Goal: Transaction & Acquisition: Purchase product/service

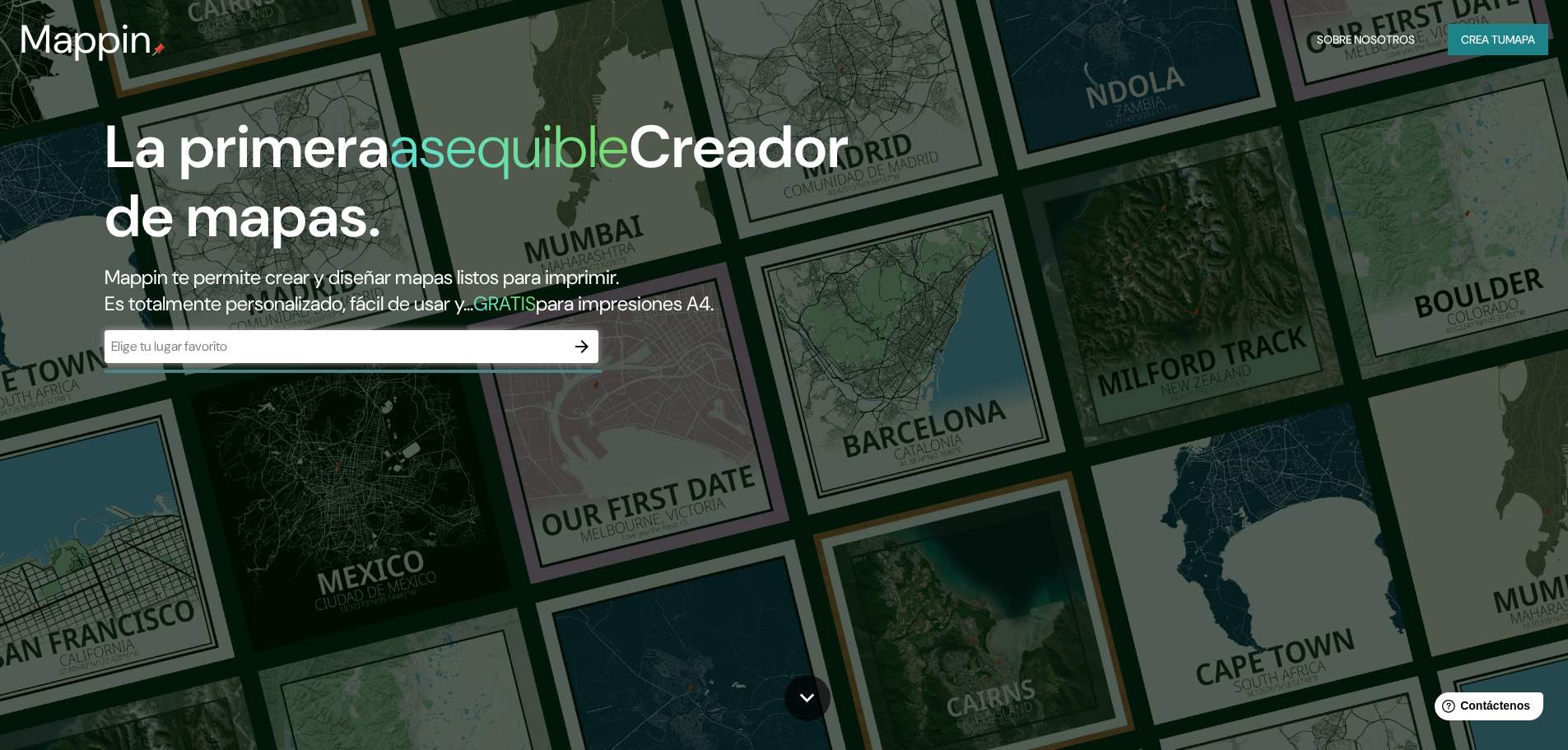
click at [476, 360] on div "​" at bounding box center [351, 346] width 494 height 33
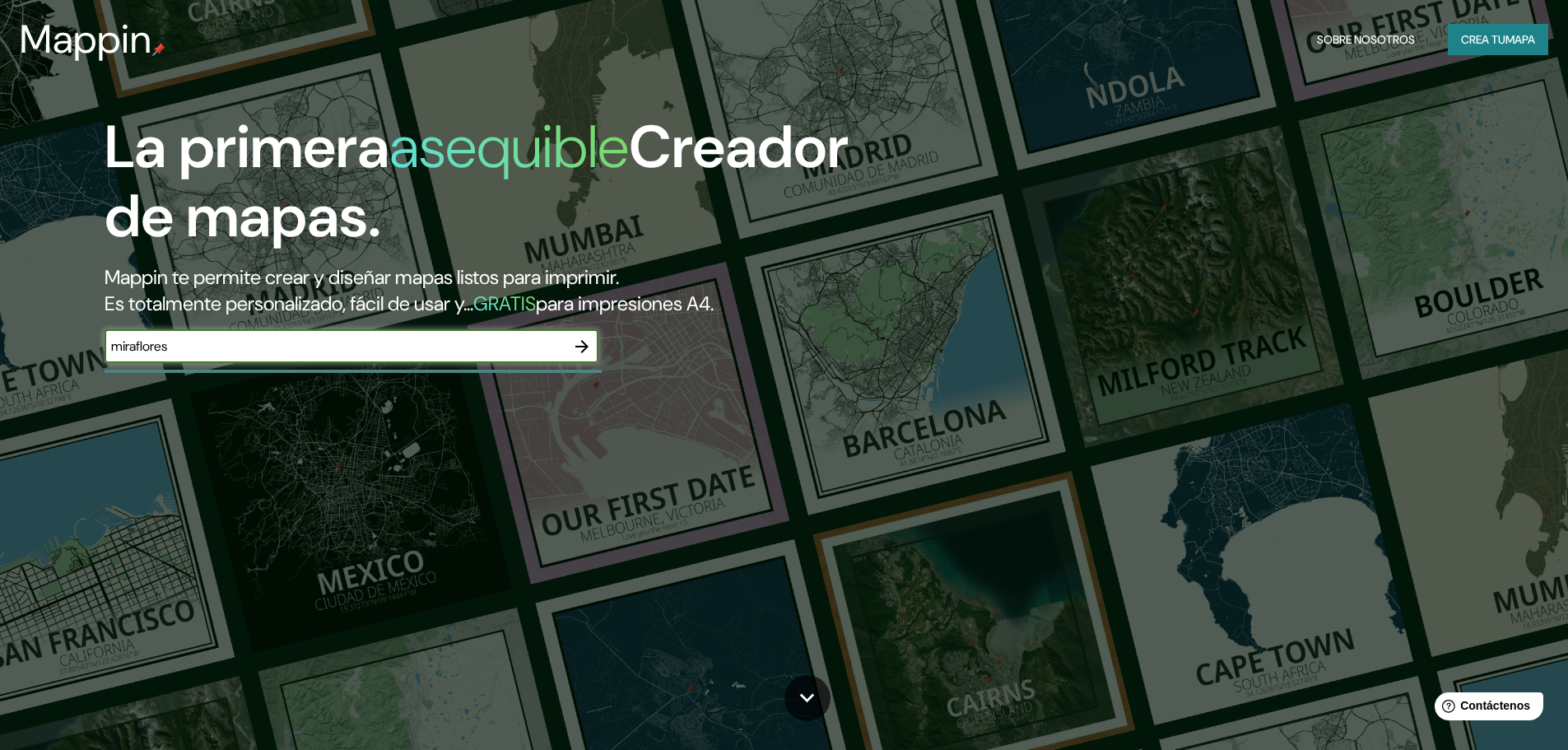
type input "miraflores"
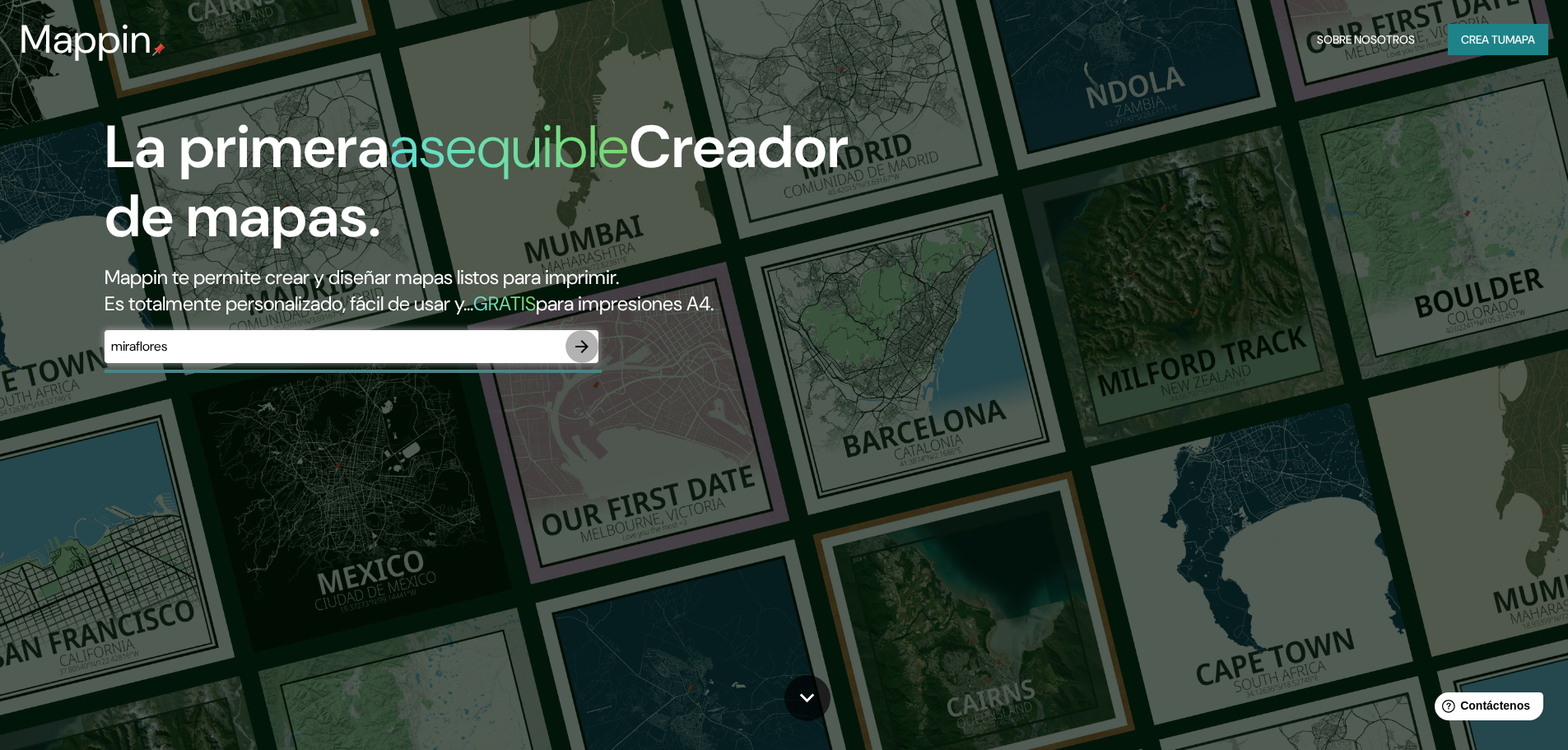
click at [566, 351] on button "button" at bounding box center [582, 346] width 33 height 33
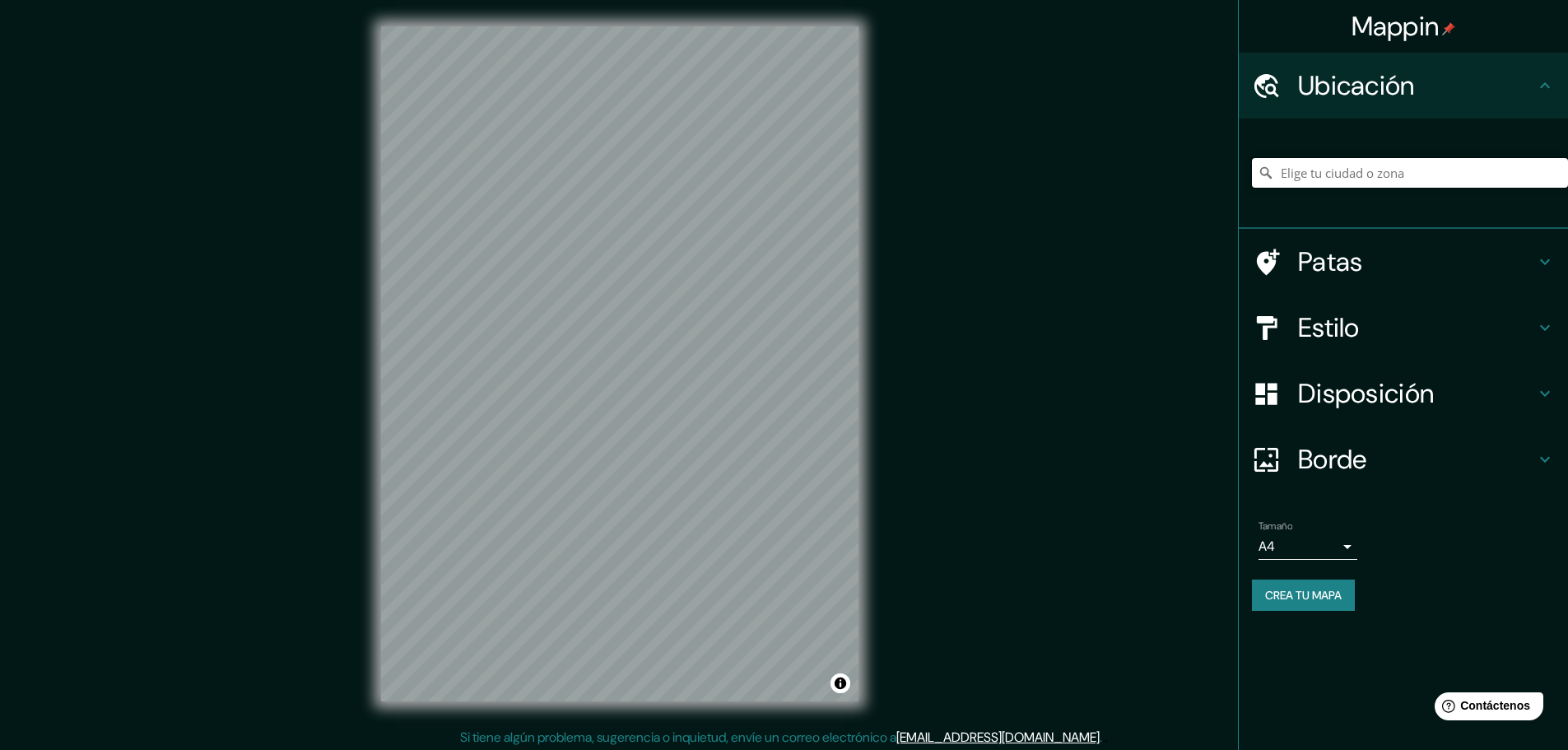
click at [1272, 174] on input "Elige tu ciudad o zona" at bounding box center [1410, 173] width 316 height 30
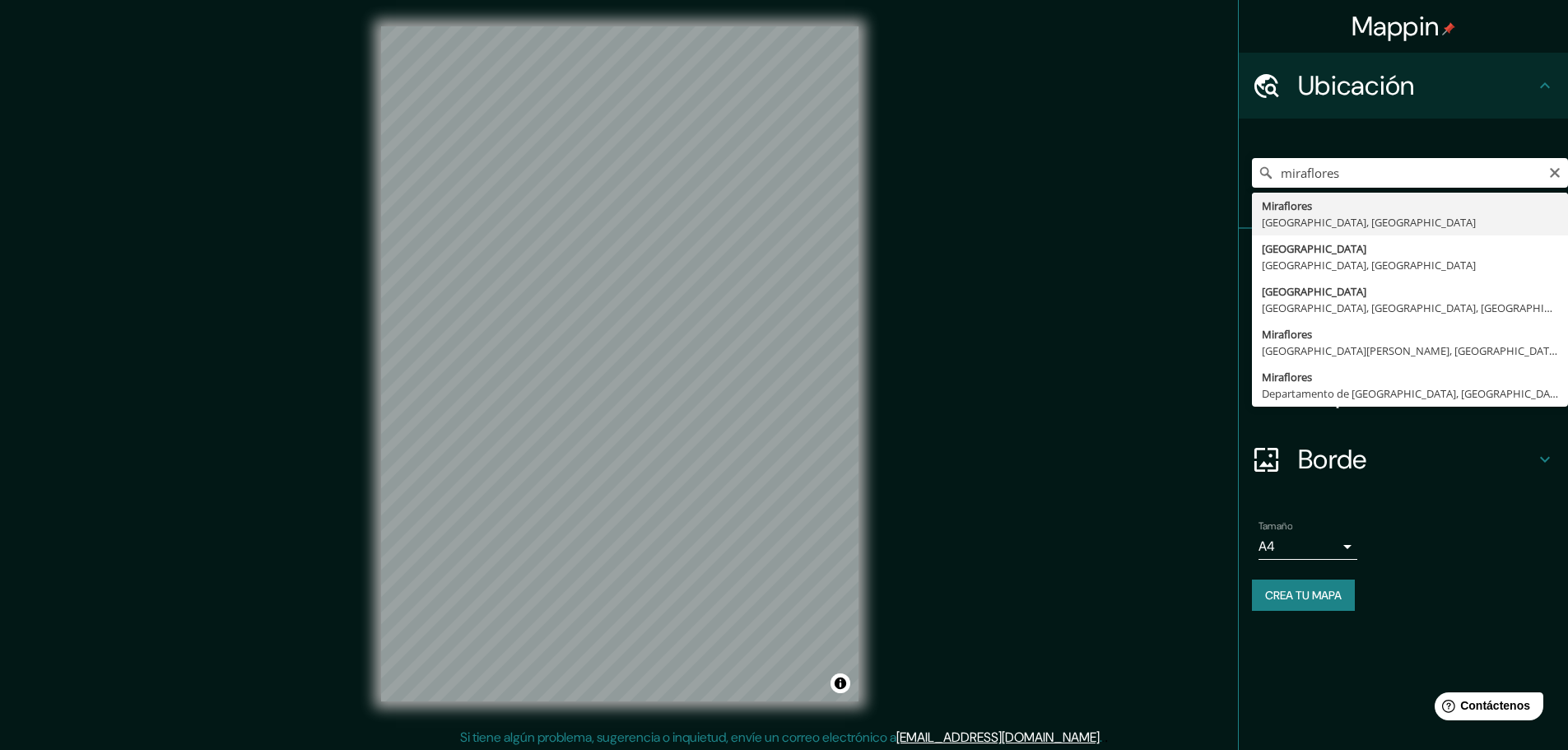
type input "Miraflores, Provincia de Lima, Perú"
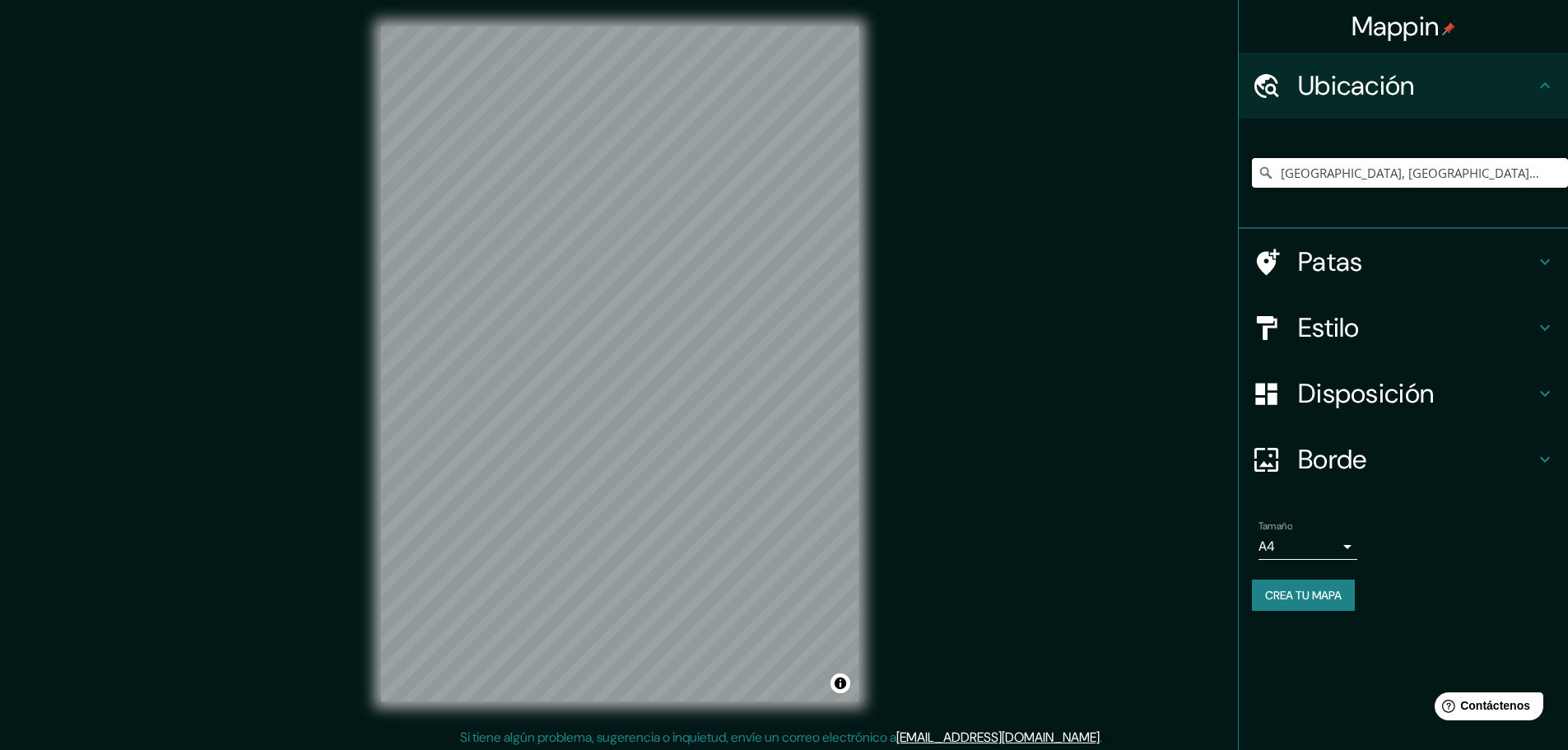
click at [1272, 546] on body "Mappin Ubicación Miraflores, Provincia de Lima, Perú Patas Estilo Disposición B…" at bounding box center [784, 375] width 1568 height 750
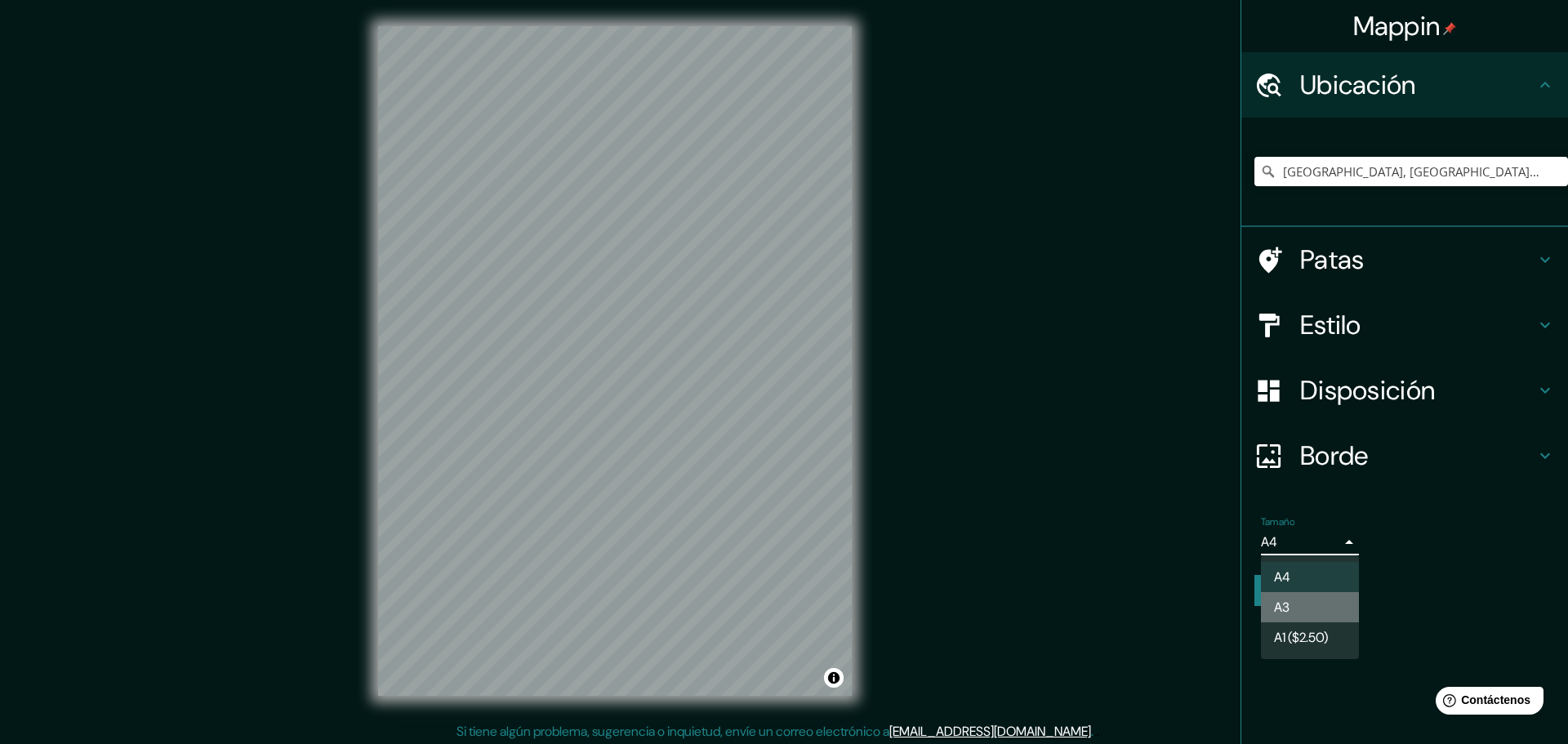
click at [1262, 612] on li "A3" at bounding box center [1310, 606] width 98 height 30
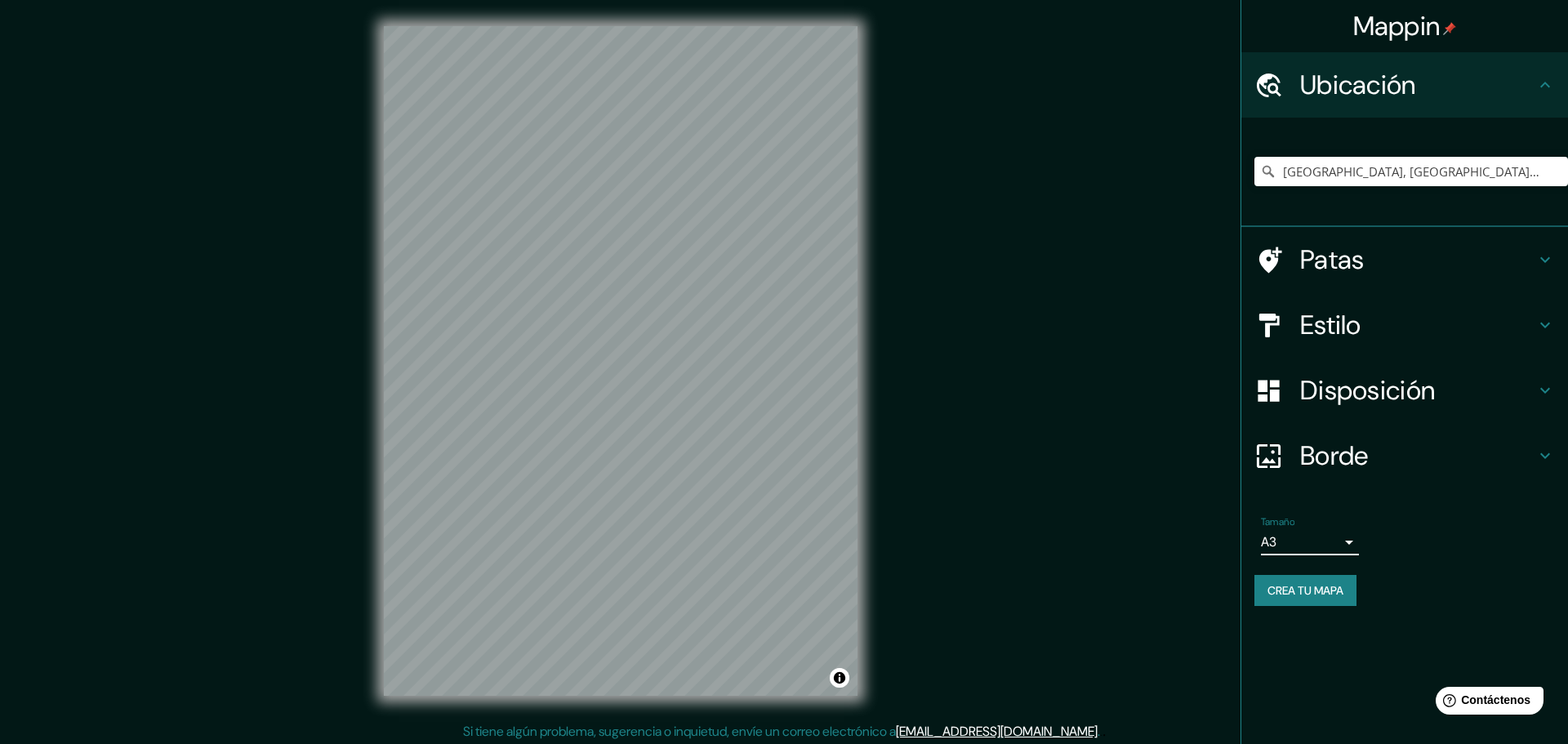
click at [1262, 543] on body "Mappin Ubicación Miraflores, Provincia de Lima, Perú Patas Estilo Disposición B…" at bounding box center [784, 372] width 1568 height 744
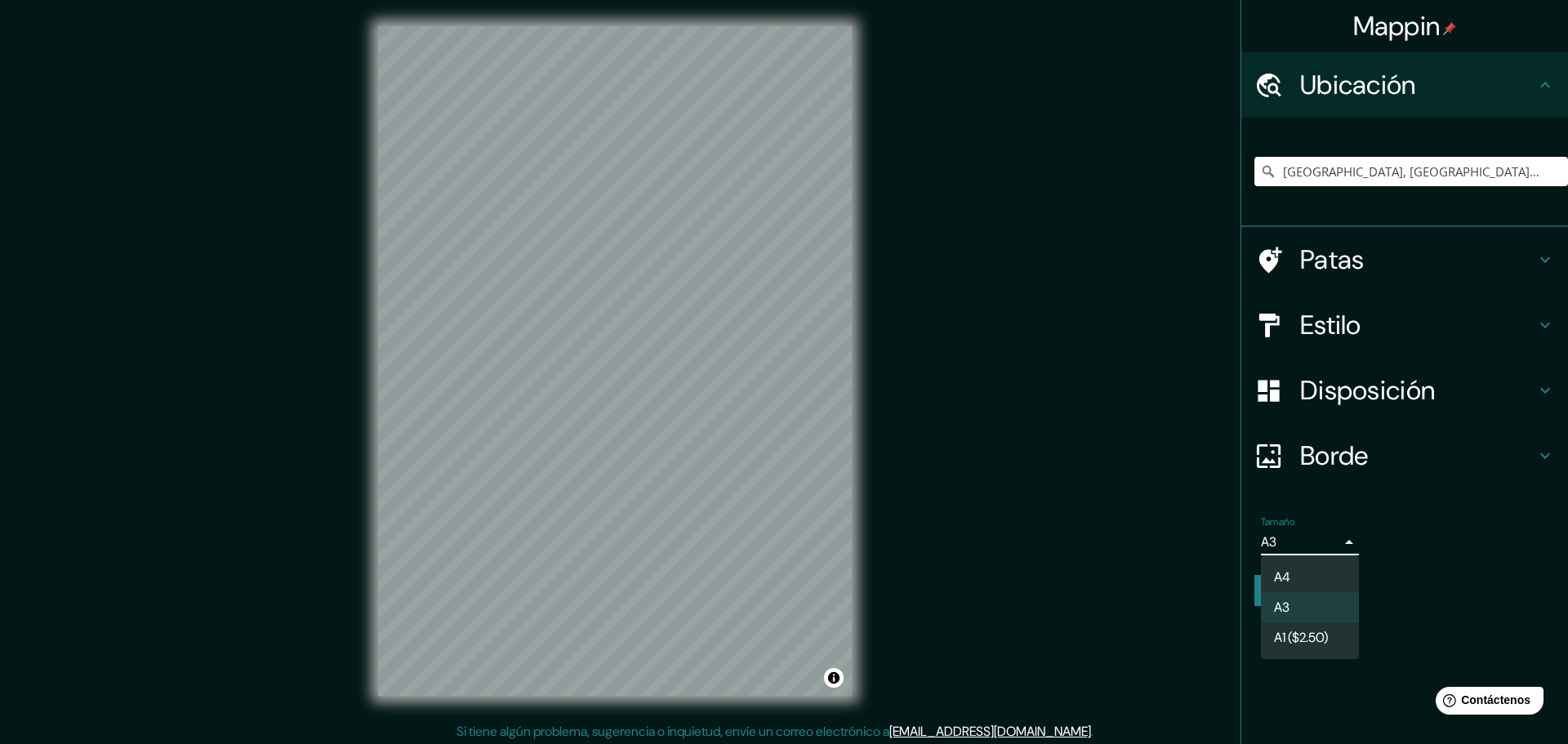
click at [1262, 578] on font "A4" at bounding box center [1283, 577] width 16 height 17
click at [1262, 546] on body "Mappin Ubicación Miraflores, Provincia de Lima, Perú Patas Estilo Disposición B…" at bounding box center [784, 372] width 1568 height 744
click at [1262, 595] on li "A3" at bounding box center [1310, 606] width 98 height 30
type input "a4"
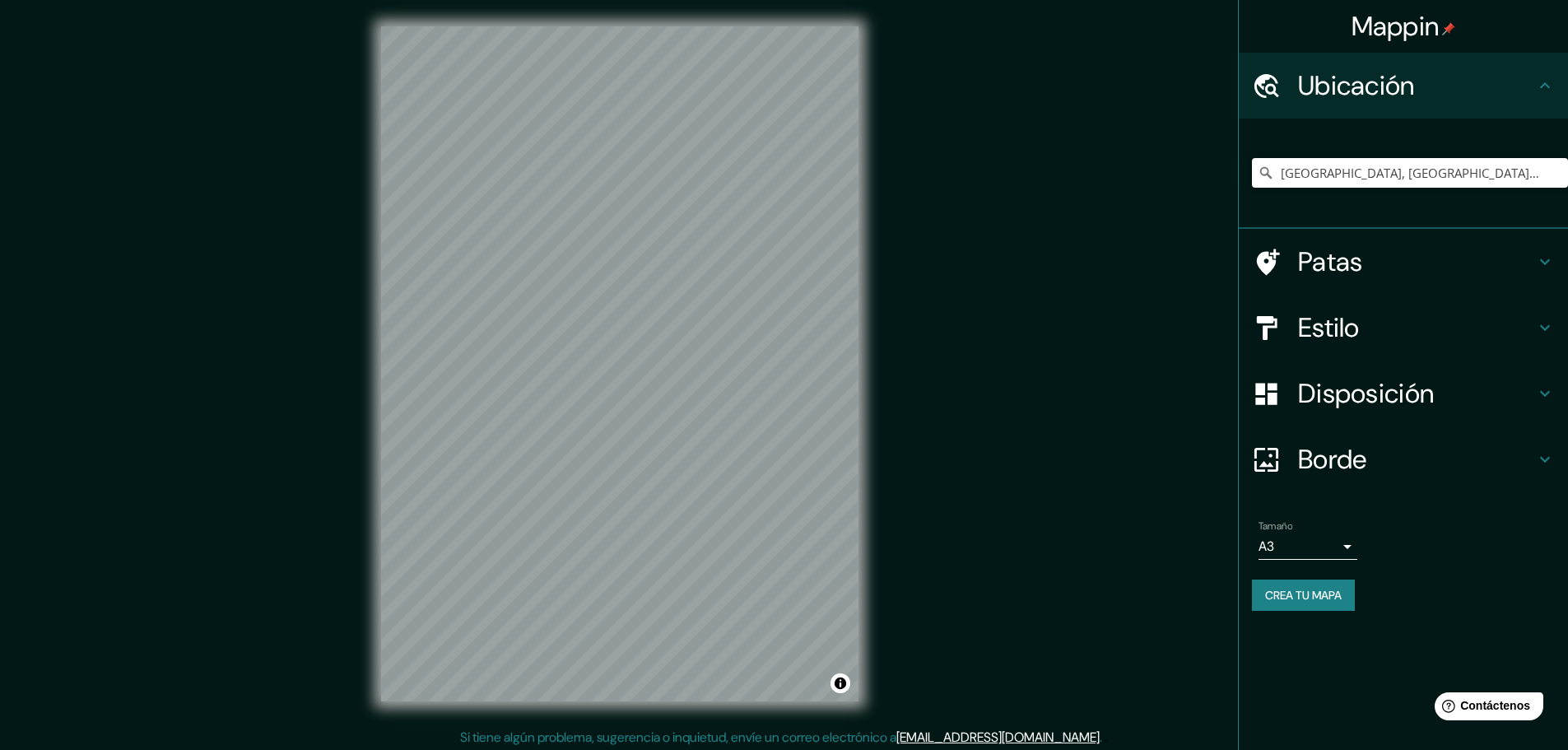
click at [1272, 328] on font "Estilo" at bounding box center [1329, 327] width 61 height 35
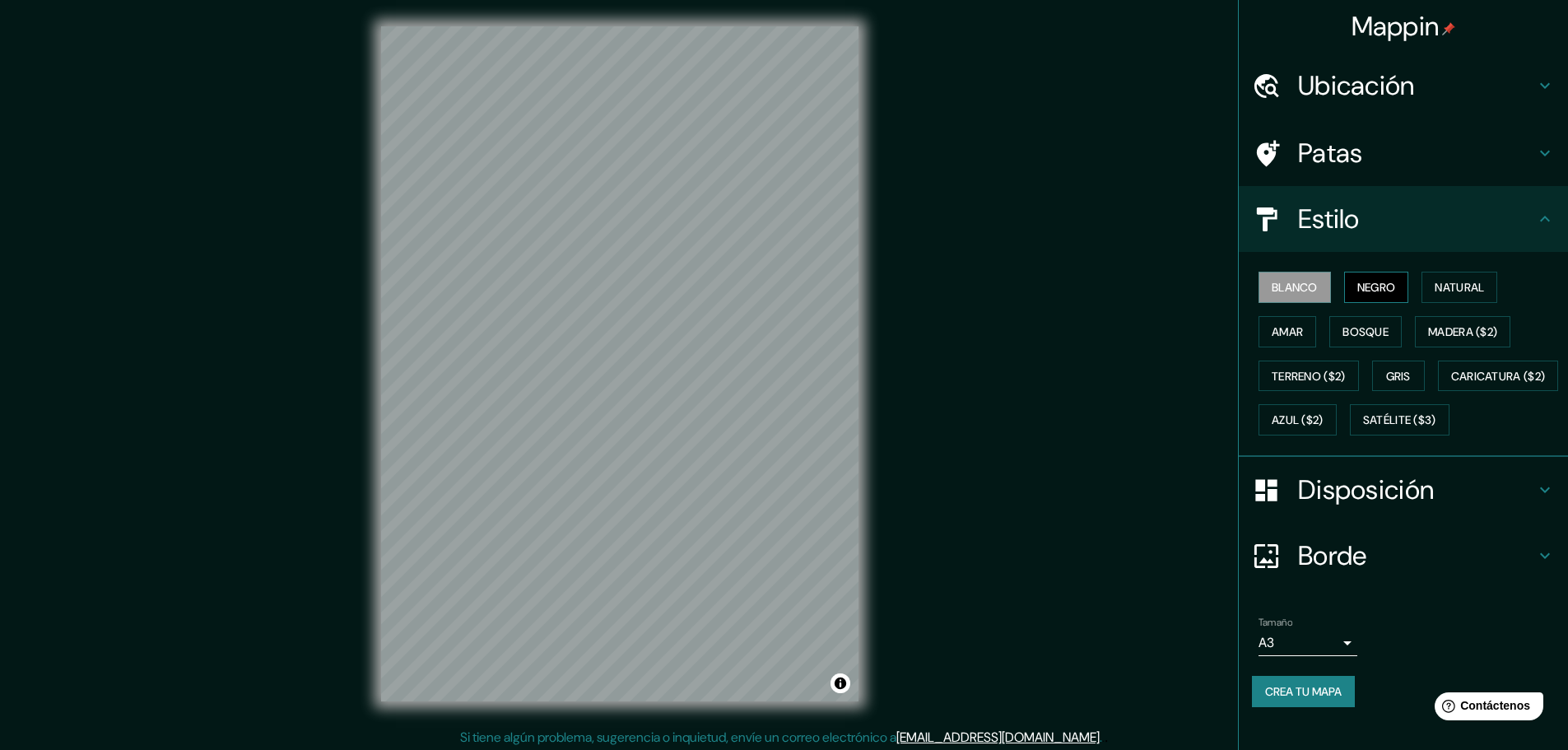
click at [1272, 288] on button "Negro" at bounding box center [1377, 287] width 65 height 32
click at [1272, 291] on font "Blanco" at bounding box center [1295, 287] width 46 height 15
click at [1272, 332] on font "Amar" at bounding box center [1288, 331] width 32 height 15
click at [1272, 337] on font "Bosque" at bounding box center [1365, 331] width 46 height 15
click at [1272, 337] on font "Madera ($2)" at bounding box center [1462, 331] width 69 height 15
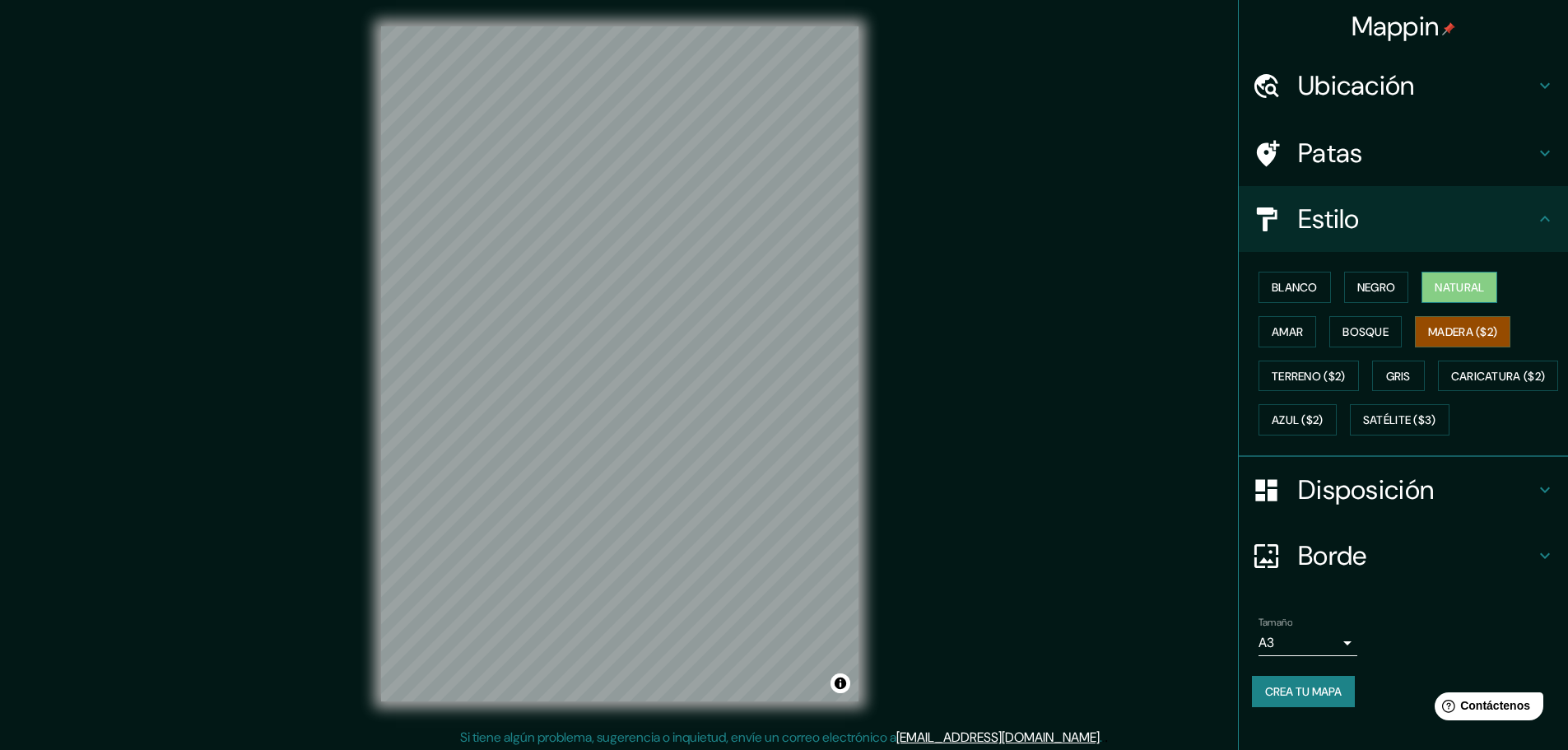
click at [1272, 292] on font "Natural" at bounding box center [1459, 287] width 49 height 15
click at [1272, 380] on font "Terreno ($2)" at bounding box center [1309, 376] width 74 height 15
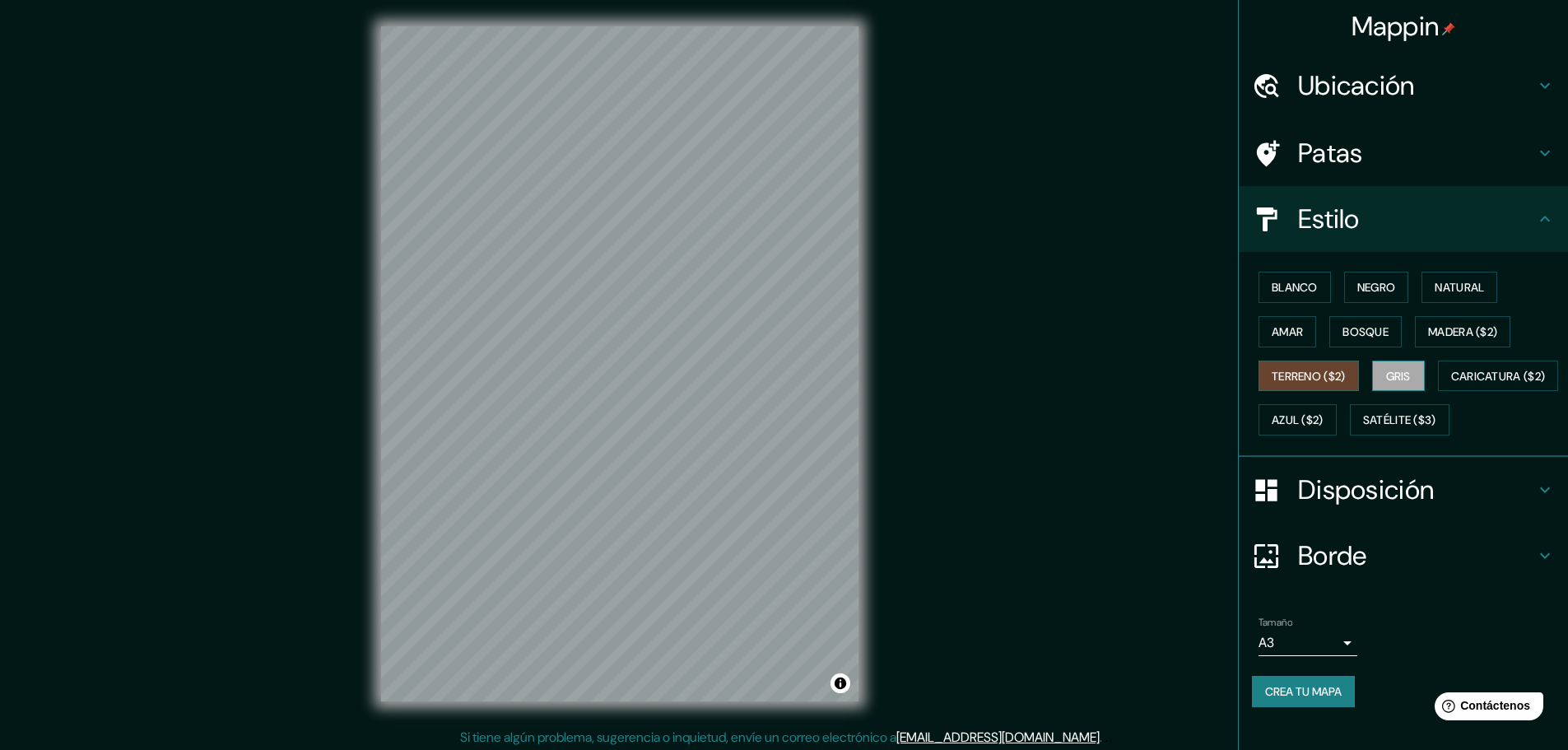
click at [1272, 380] on button "Gris" at bounding box center [1398, 376] width 52 height 32
click at [1272, 384] on font "Caricatura ($2)" at bounding box center [1499, 376] width 95 height 15
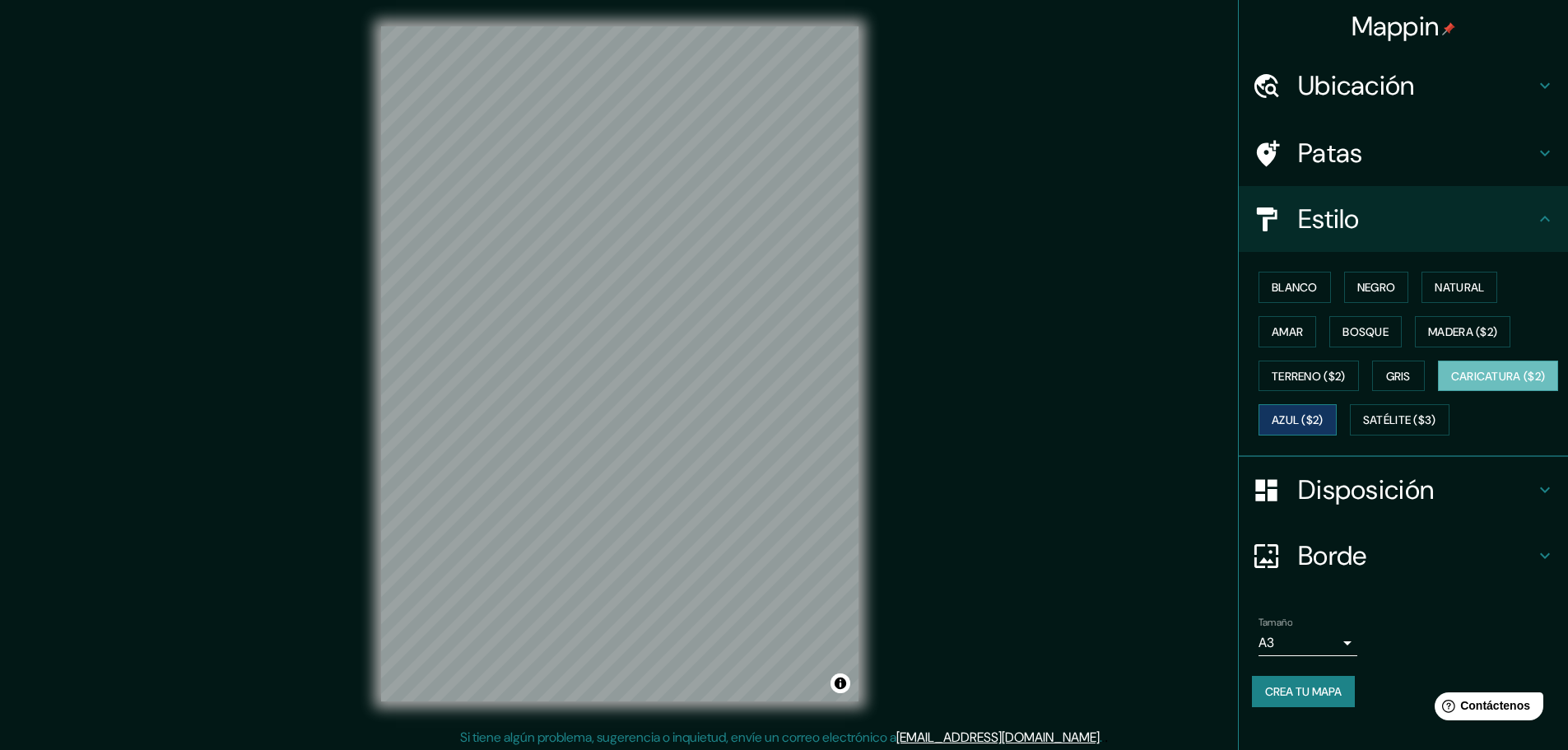
click at [1272, 419] on font "Azul ($2)" at bounding box center [1298, 420] width 52 height 15
click at [1272, 435] on button "Satélite ($3)" at bounding box center [1400, 419] width 100 height 32
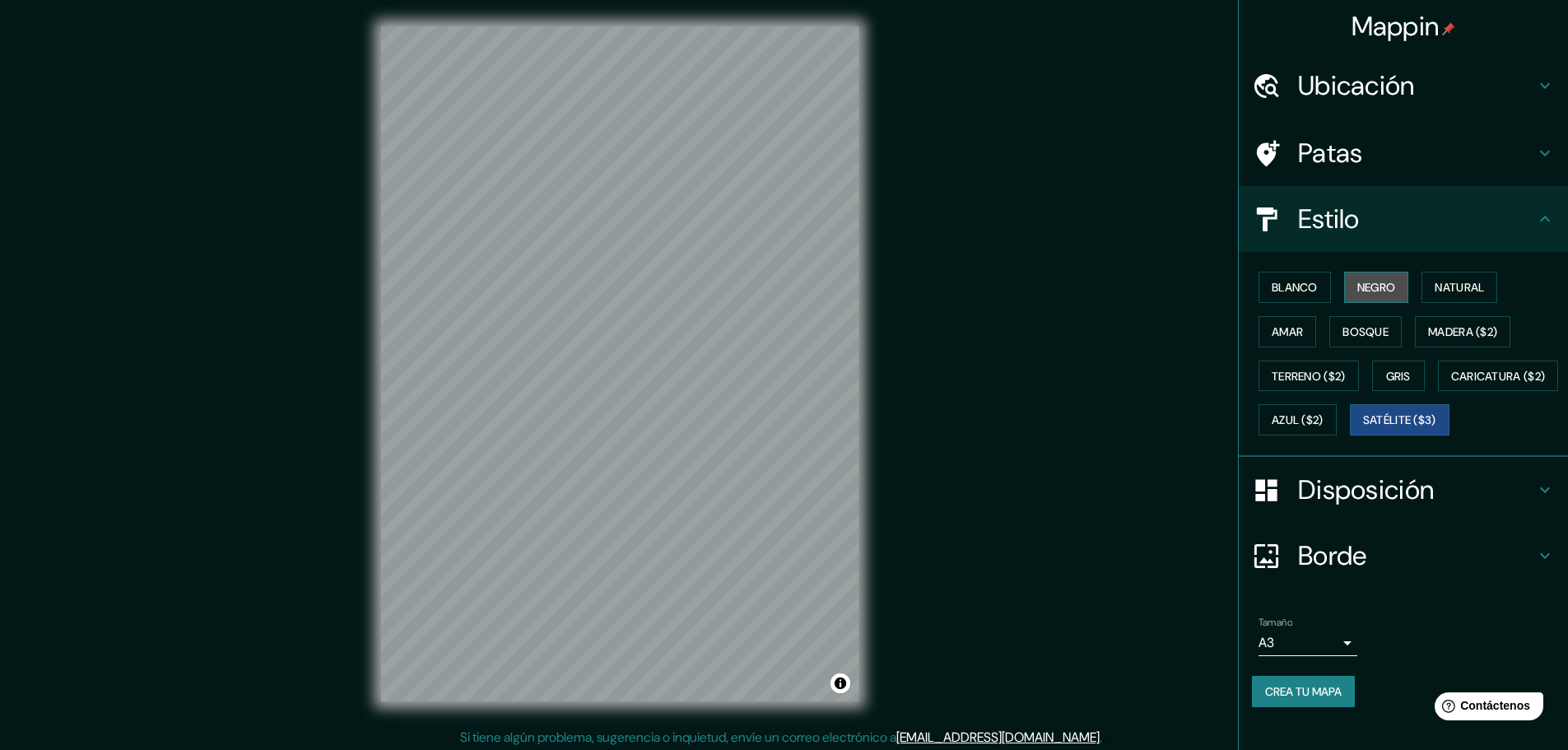
click at [1272, 300] on button "Negro" at bounding box center [1377, 287] width 65 height 32
click at [1272, 291] on font "Blanco" at bounding box center [1295, 287] width 46 height 15
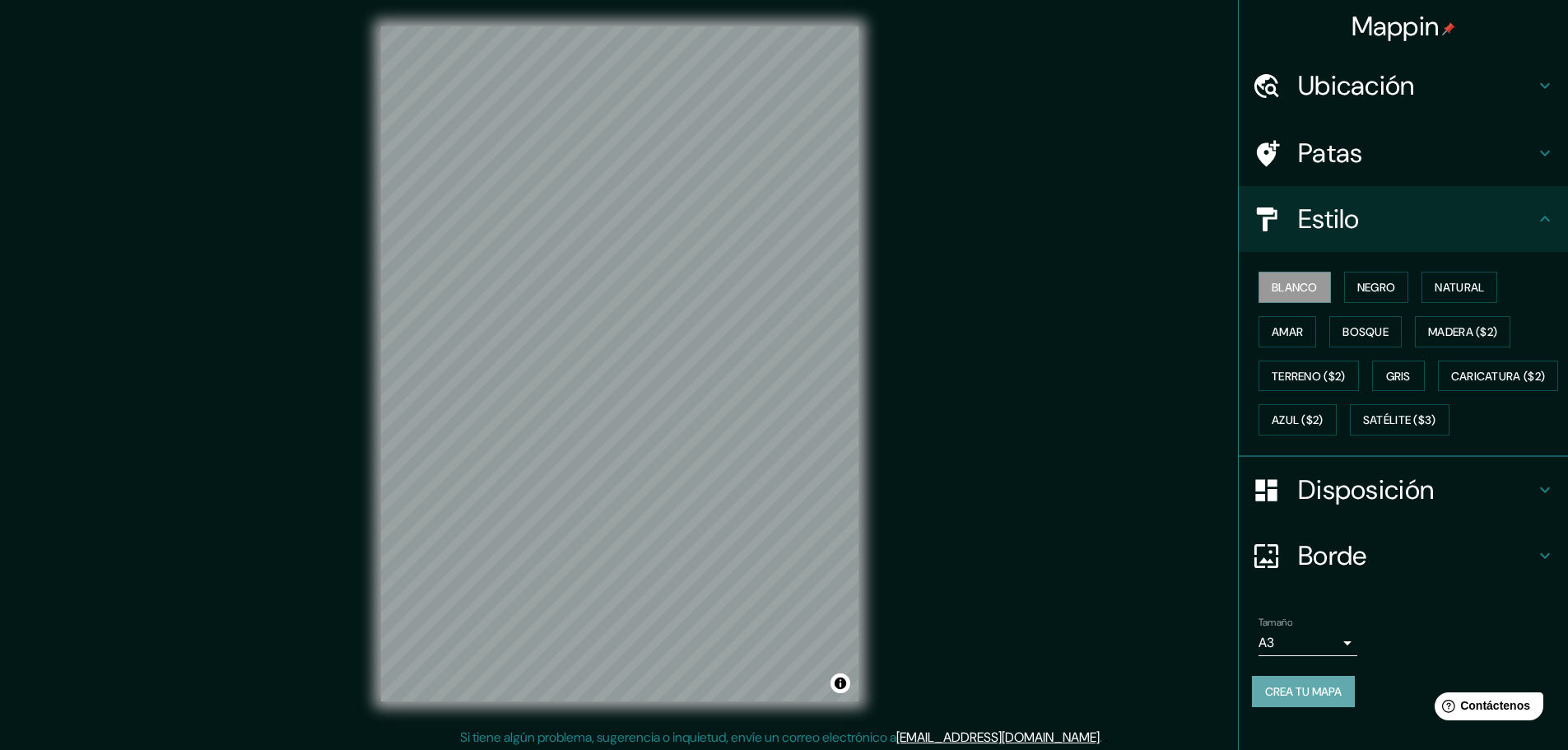
click at [1272, 699] on font "Crea tu mapa" at bounding box center [1304, 691] width 76 height 15
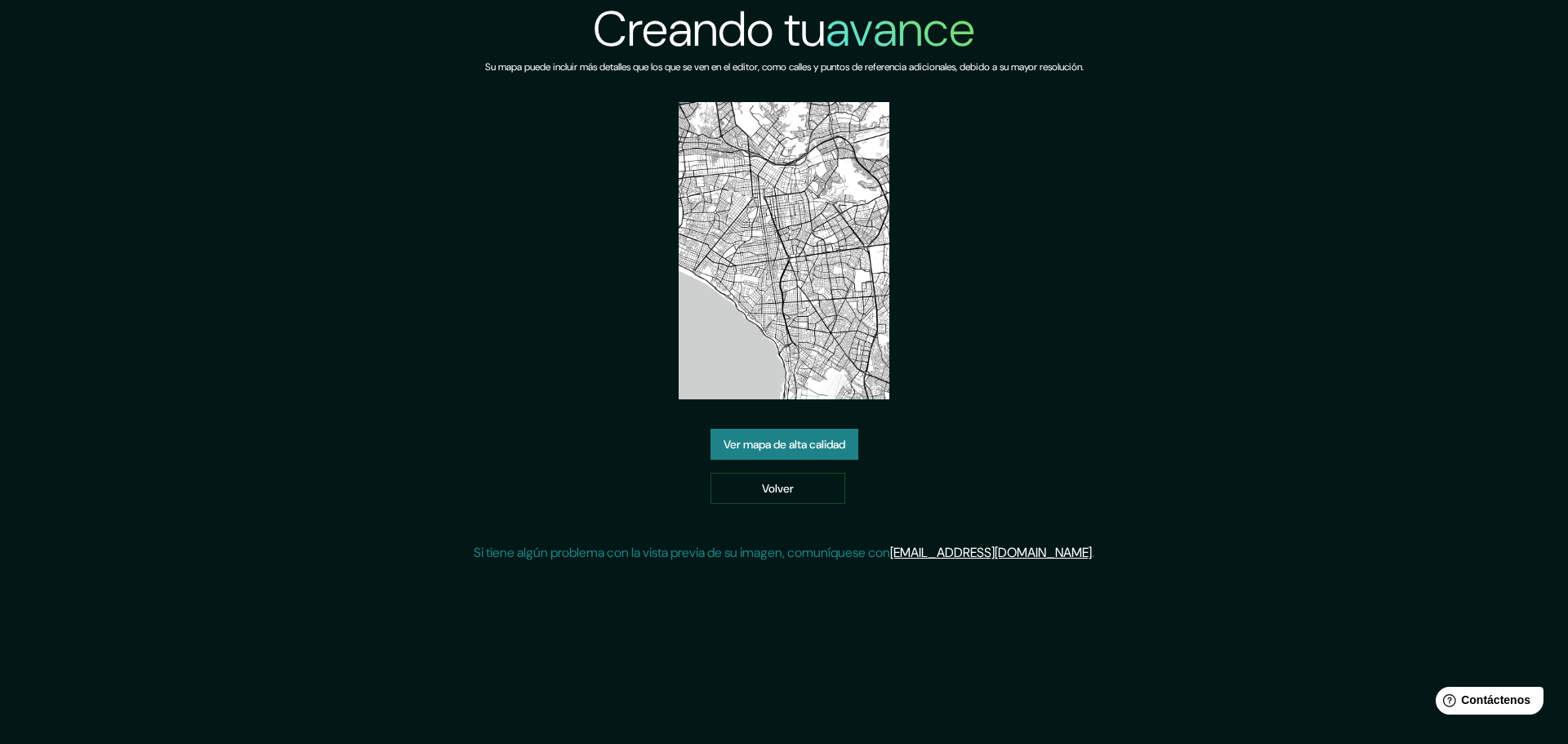
click at [845, 441] on font "Ver mapa de alta calidad" at bounding box center [785, 445] width 122 height 15
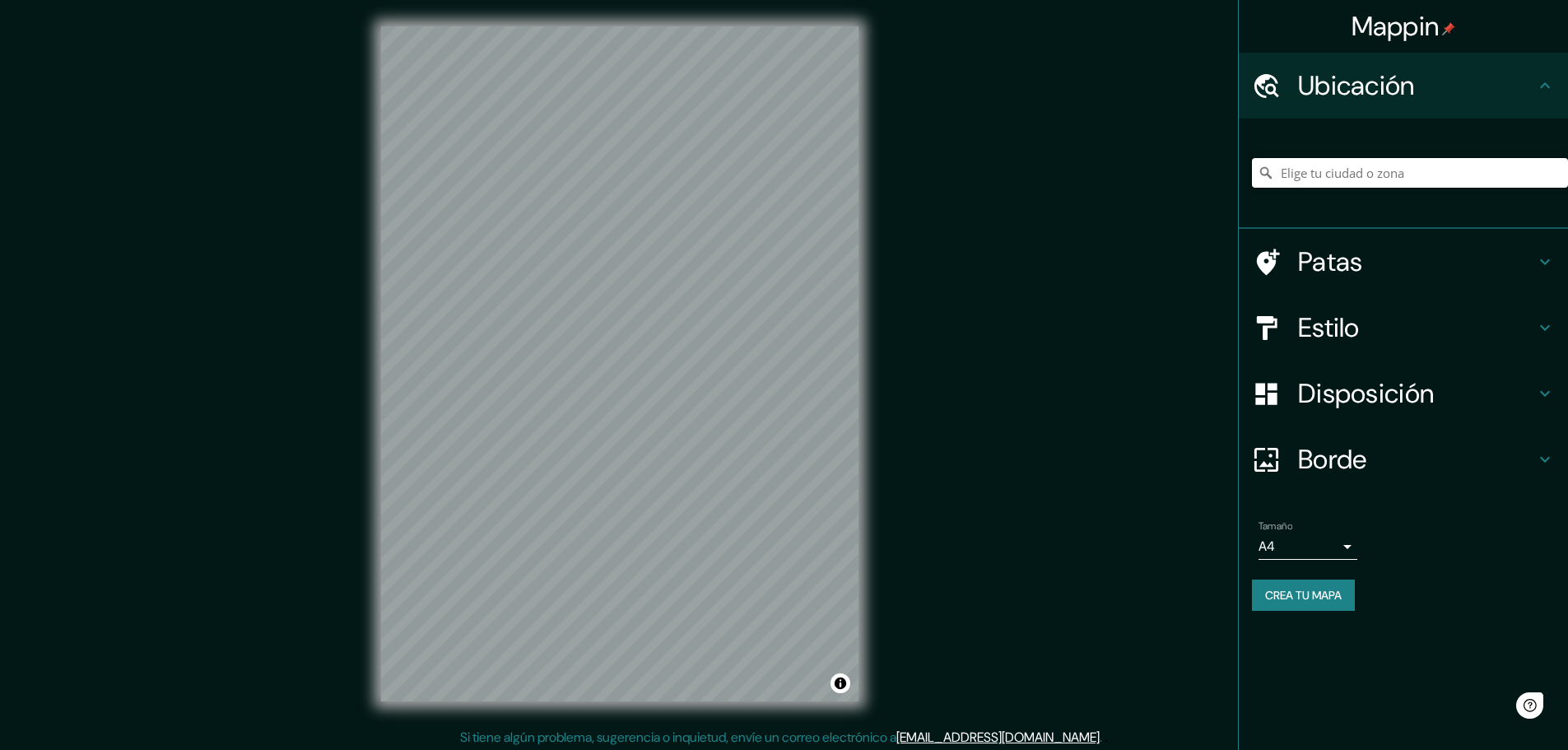
click at [1450, 173] on input "Elige tu ciudad o zona" at bounding box center [1410, 173] width 316 height 30
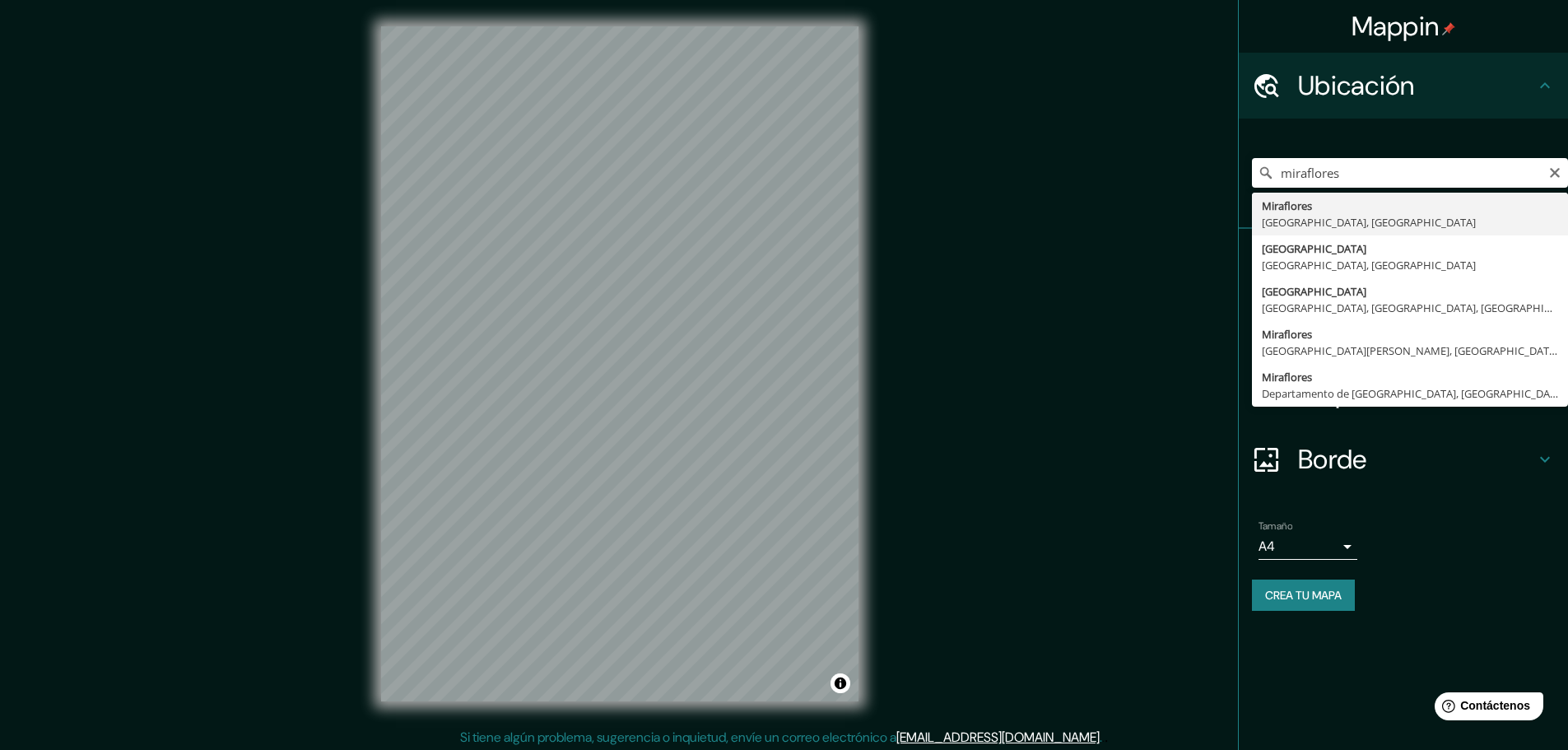
type input "Miraflores, Provincia de Lima, Perú"
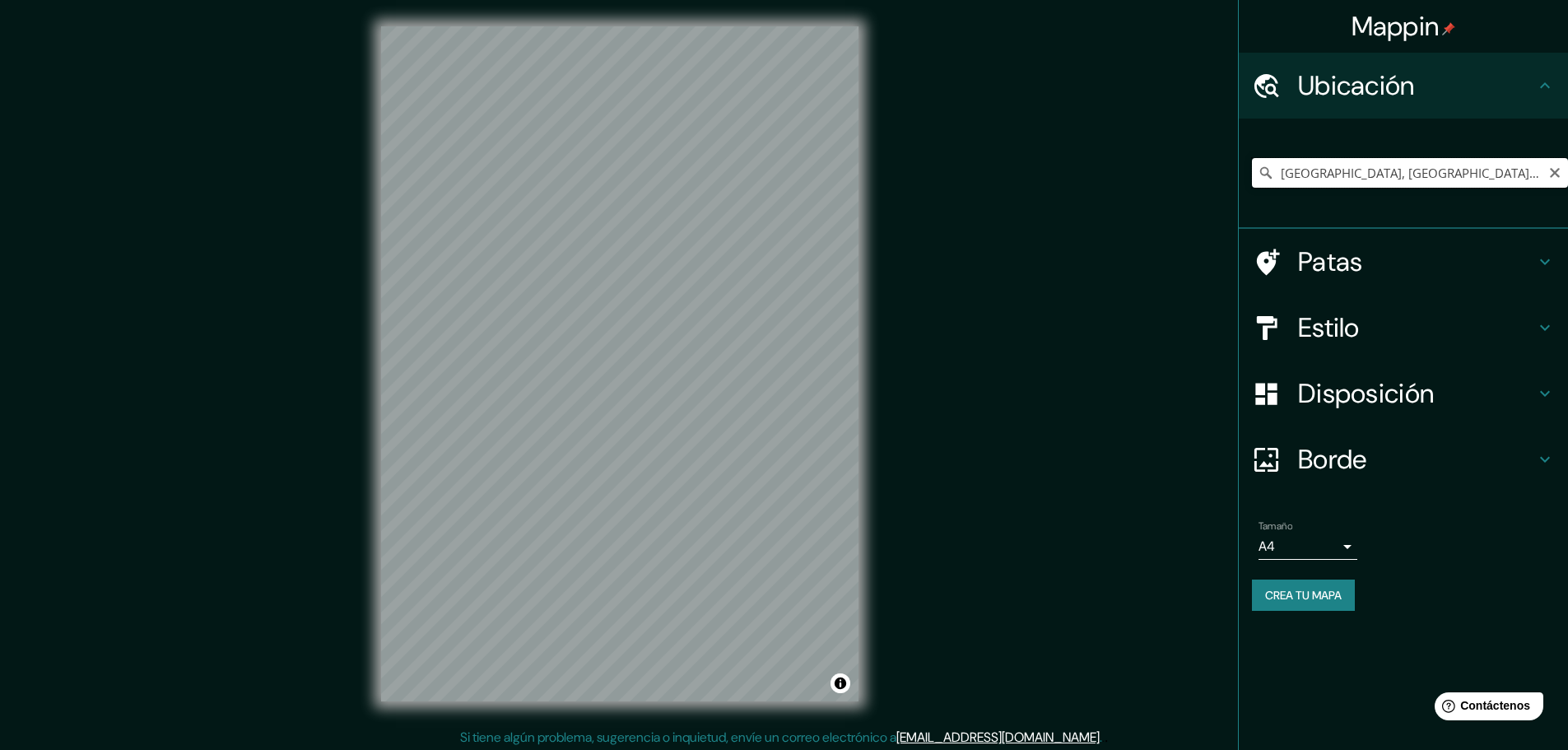
click at [1413, 179] on input "Miraflores, Provincia de Lima, Perú" at bounding box center [1410, 173] width 316 height 30
click at [1412, 179] on input "Miraflores, Provincia de Lima, Perú" at bounding box center [1410, 173] width 316 height 30
click at [1477, 182] on input "Miraflores, Provincia de Lima, Perú" at bounding box center [1410, 173] width 316 height 30
click at [1492, 180] on input "Miraflores, Provincia de Lima, Perú" at bounding box center [1410, 173] width 316 height 30
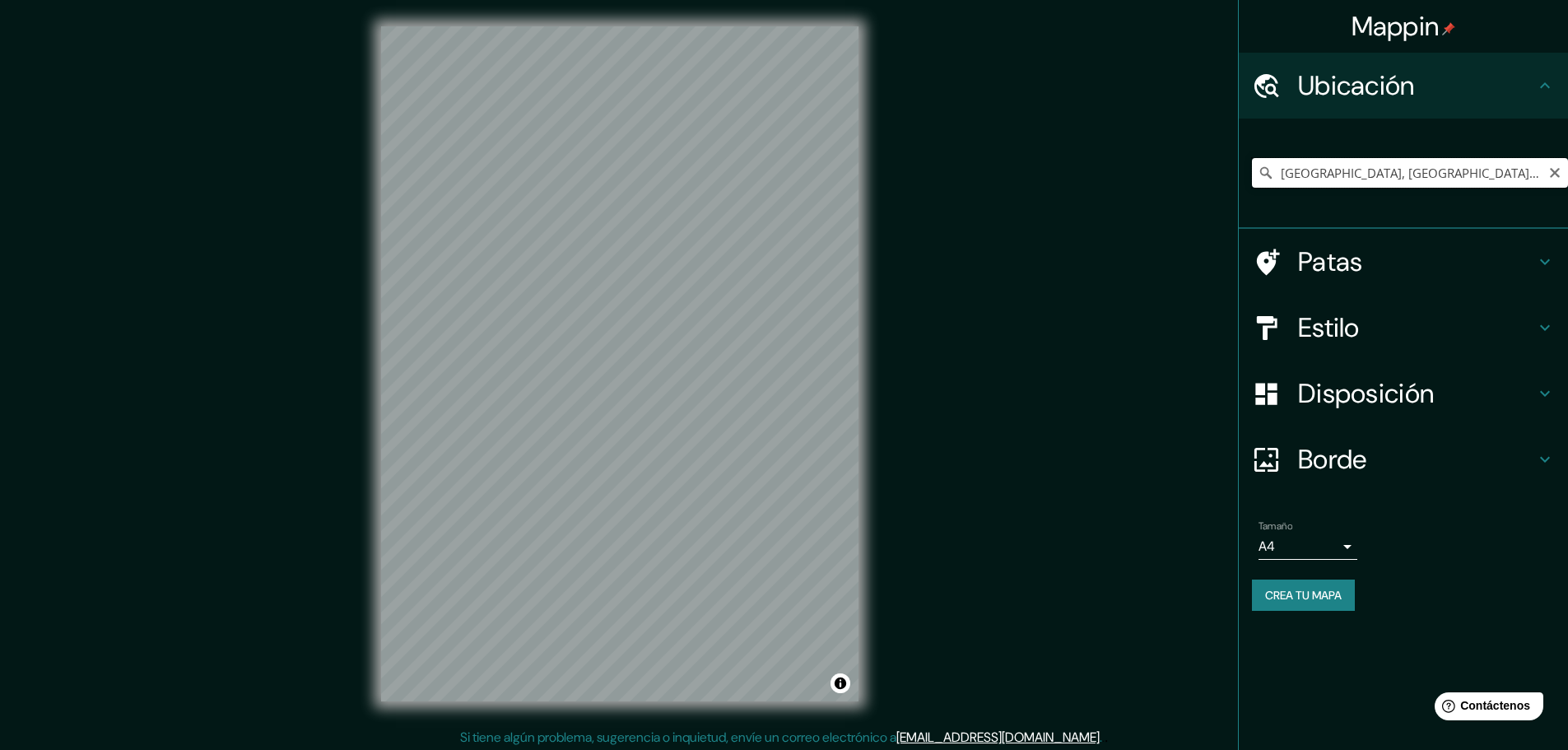
click at [1276, 179] on input "Miraflores, Provincia de Lima, Perú" at bounding box center [1410, 173] width 316 height 30
click at [1271, 174] on icon at bounding box center [1266, 173] width 17 height 17
click at [1284, 213] on div "Miraflores, Provincia de Lima, Perú" at bounding box center [1410, 173] width 316 height 82
click at [795, 27] on div at bounding box center [620, 27] width 478 height 0
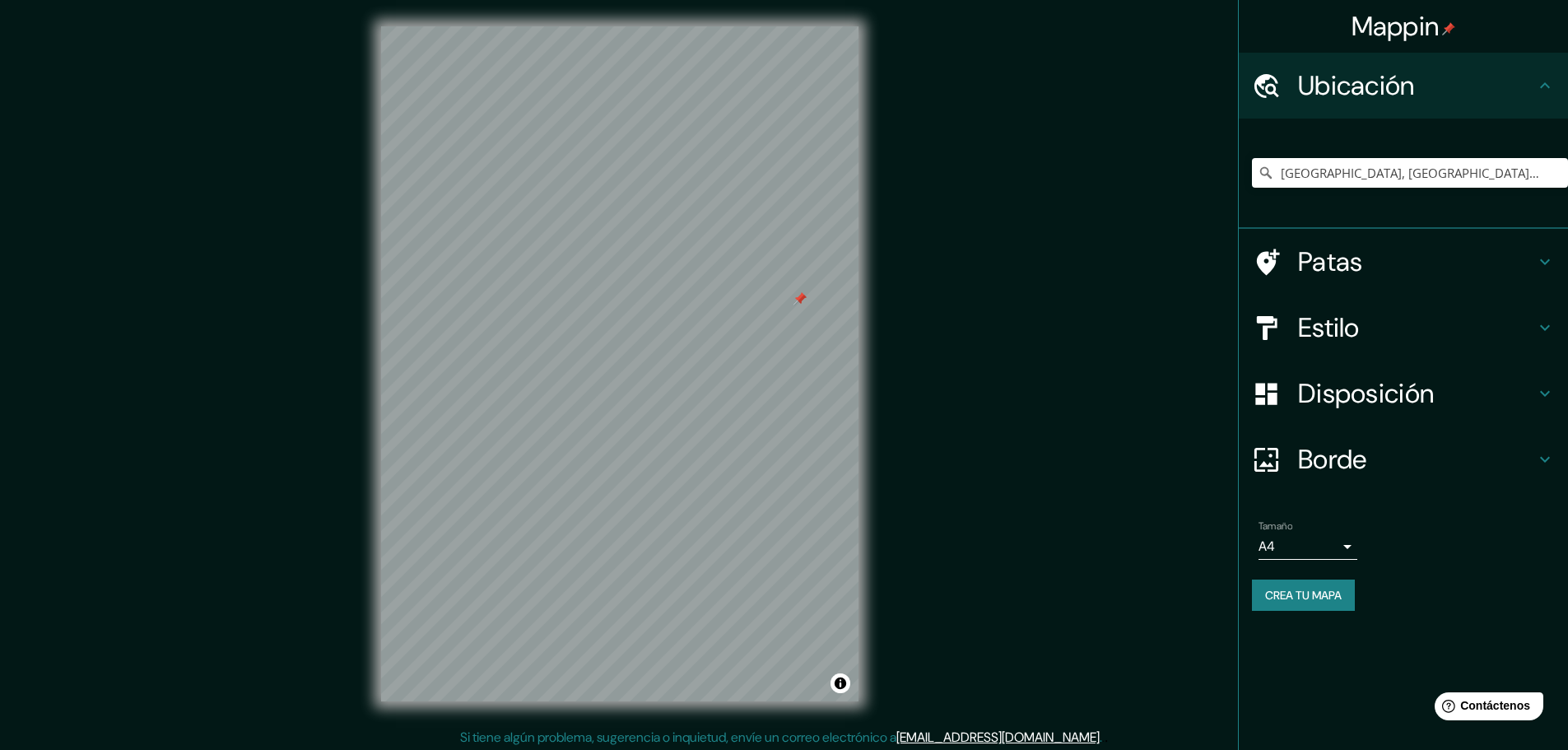
click at [802, 306] on div at bounding box center [800, 299] width 13 height 13
click at [802, 301] on div at bounding box center [800, 301] width 13 height 13
click at [801, 301] on div at bounding box center [800, 301] width 13 height 13
click at [805, 310] on div at bounding box center [804, 306] width 13 height 13
click at [1403, 174] on input "Elige tu ciudad o zona" at bounding box center [1410, 173] width 316 height 30
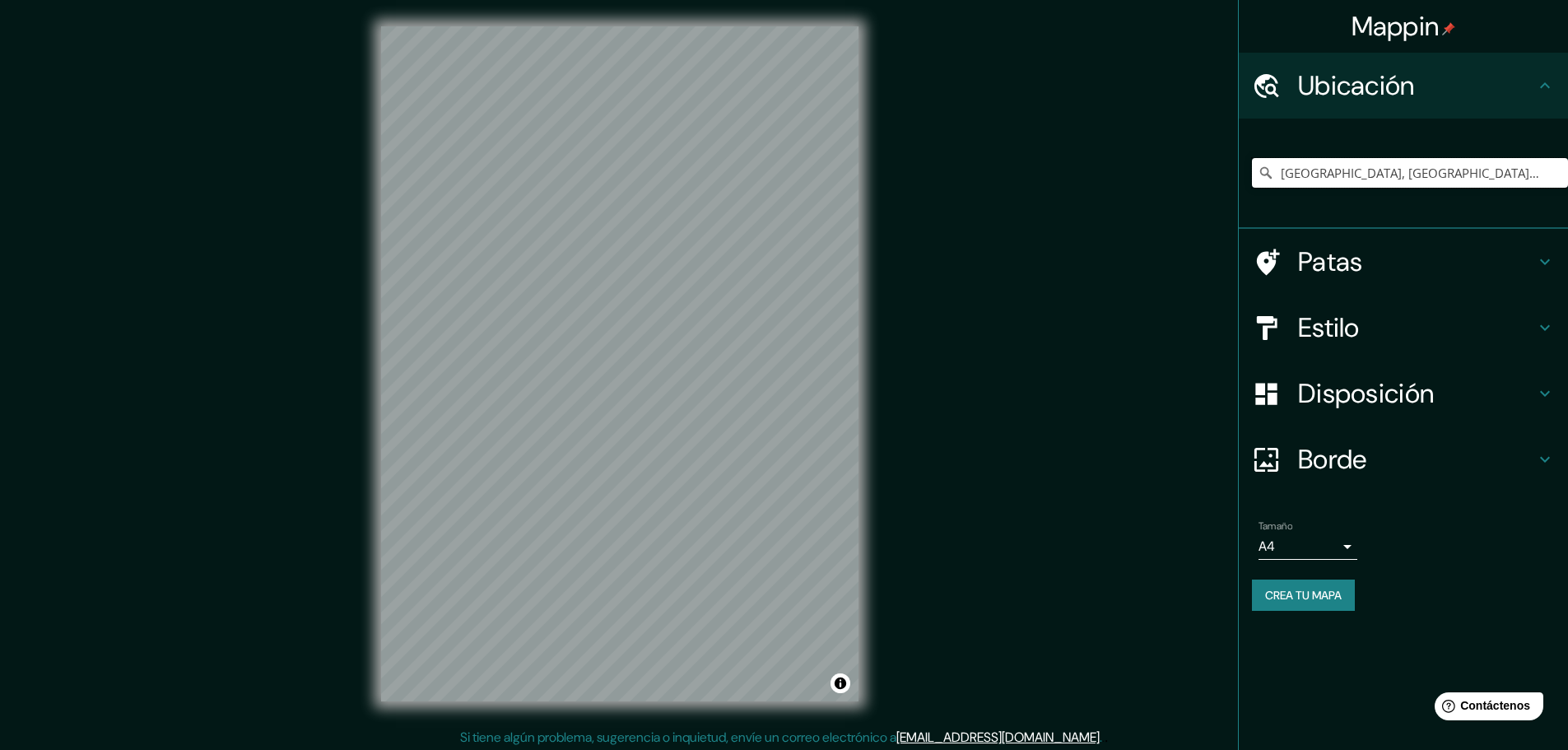
type input "Miraflores, Provincia de Lima, Perú"
click at [1316, 590] on font "Crea tu mapa" at bounding box center [1304, 595] width 76 height 15
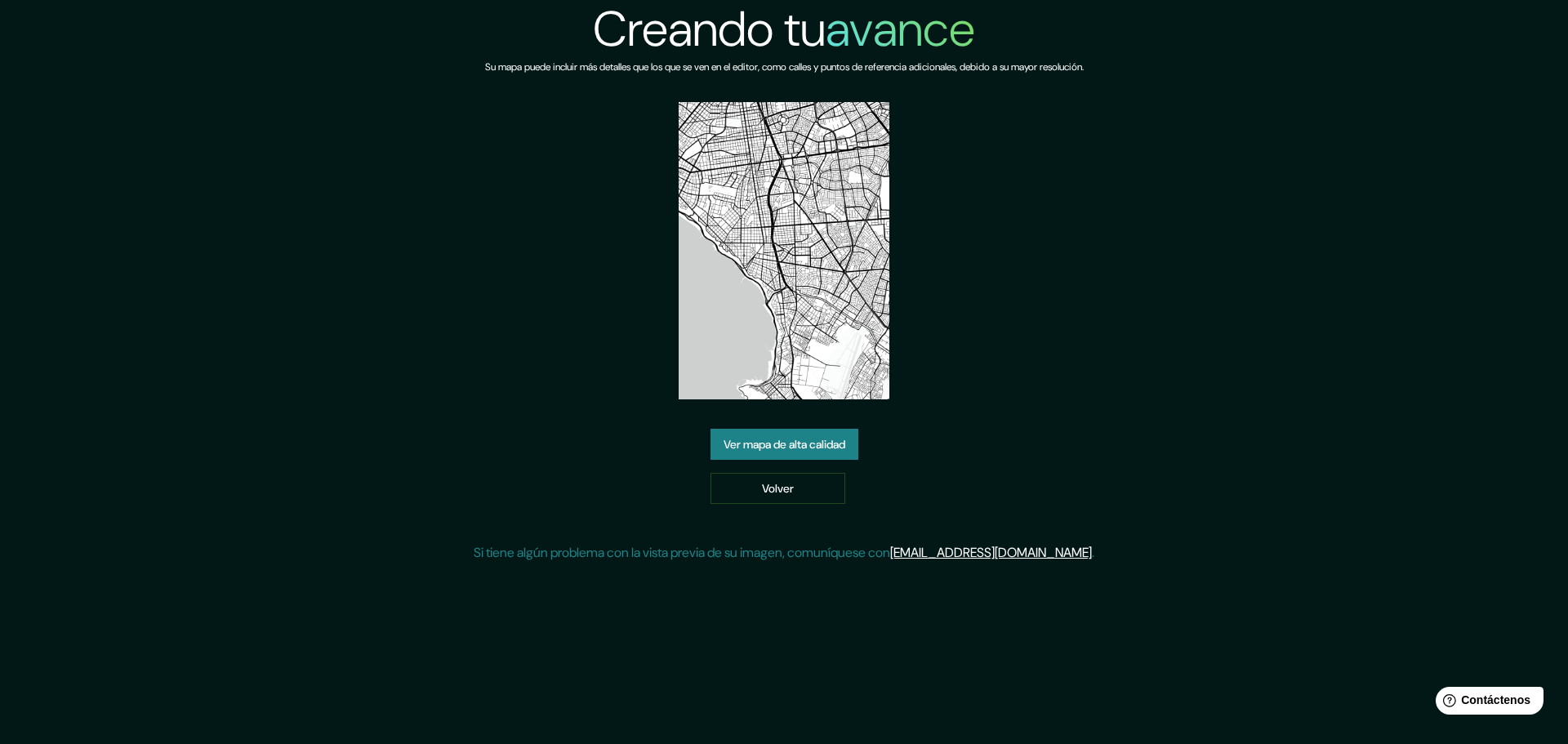
click at [838, 457] on link "Ver mapa de alta calidad" at bounding box center [784, 444] width 148 height 31
